Goal: Transaction & Acquisition: Download file/media

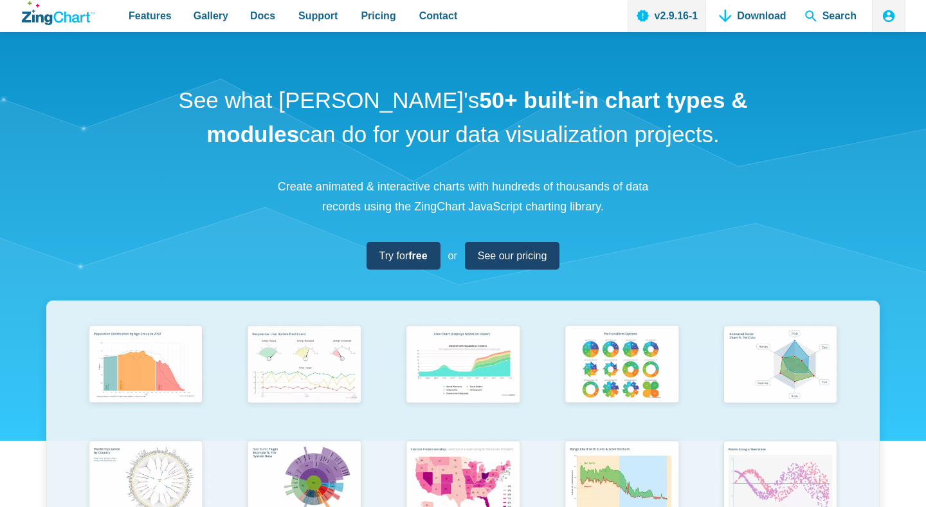
scroll to position [15, 0]
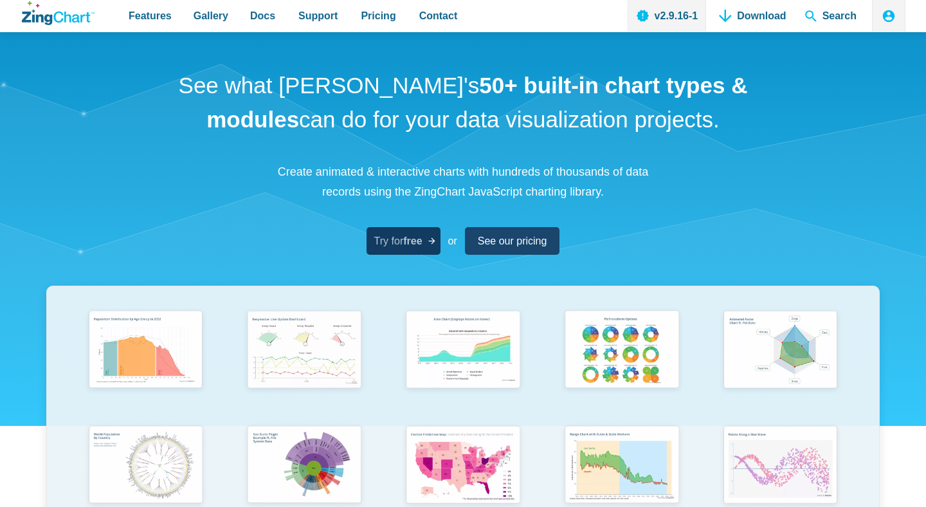
click at [401, 237] on span "Try for free" at bounding box center [398, 240] width 48 height 17
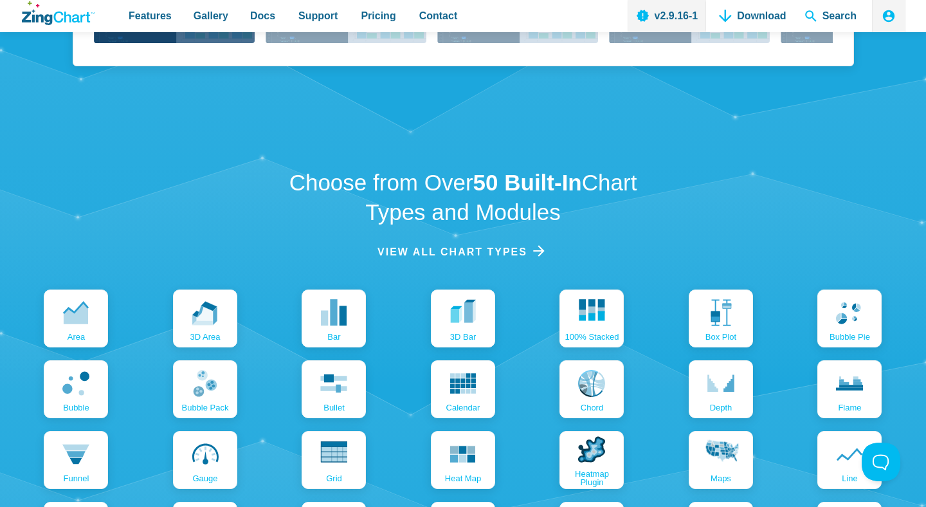
scroll to position [1336, 0]
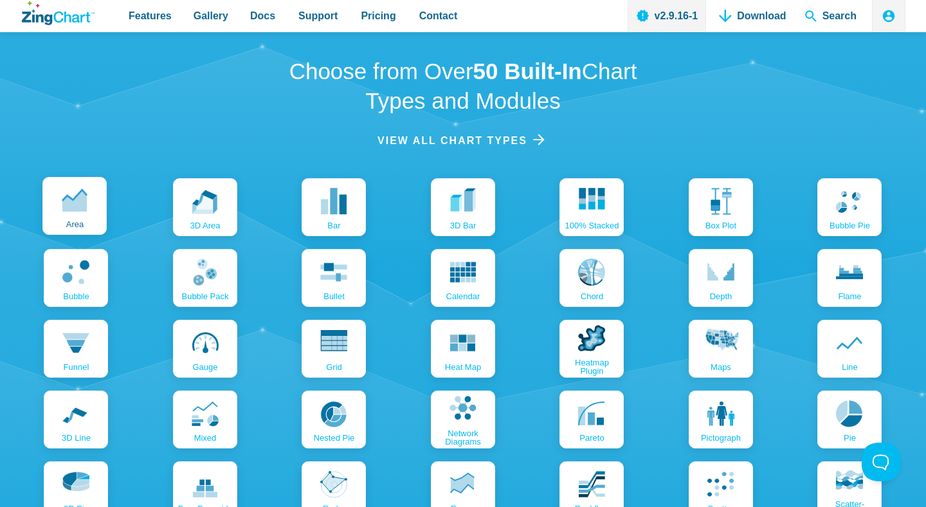
click at [77, 207] on use "App Content" at bounding box center [74, 201] width 24 height 22
